Goal: Information Seeking & Learning: Understand process/instructions

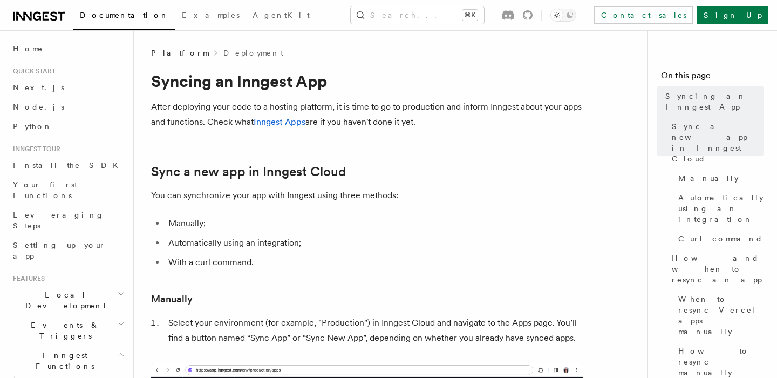
click at [47, 17] on icon at bounding box center [46, 16] width 3 height 2
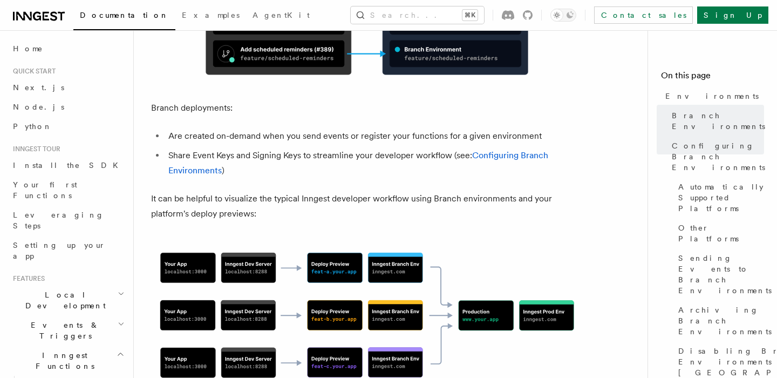
scroll to position [665, 0]
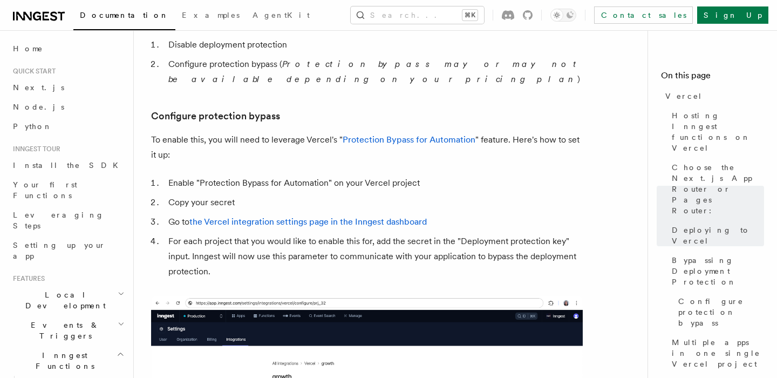
scroll to position [967, 0]
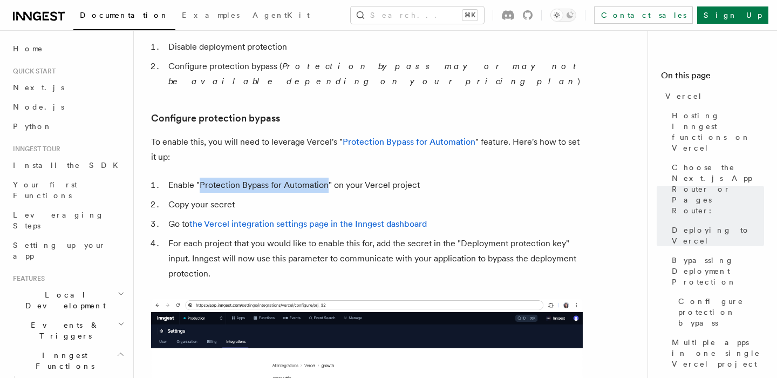
drag, startPoint x: 201, startPoint y: 155, endPoint x: 327, endPoint y: 157, distance: 126.3
click at [327, 178] on li "Enable "Protection Bypass for Automation" on your Vercel project" at bounding box center [374, 185] width 418 height 15
copy li "Protection Bypass for Automation"
click at [284, 197] on li "Copy your secret" at bounding box center [374, 204] width 418 height 15
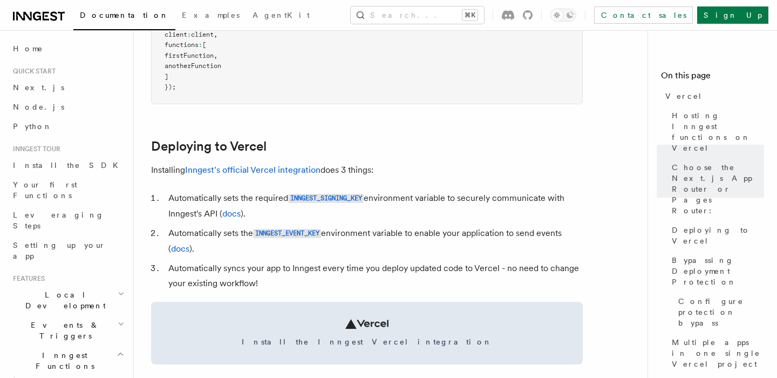
scroll to position [382, 0]
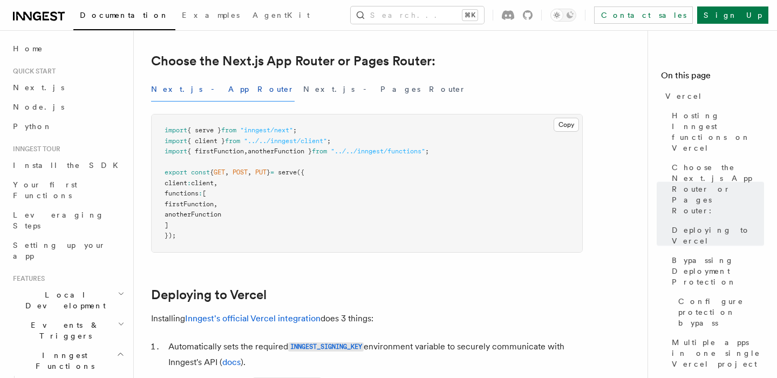
scroll to position [172, 0]
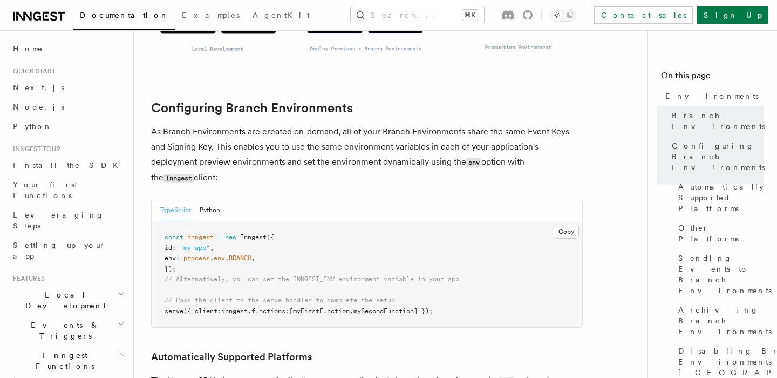
scroll to position [1010, 0]
